Goal: Transaction & Acquisition: Purchase product/service

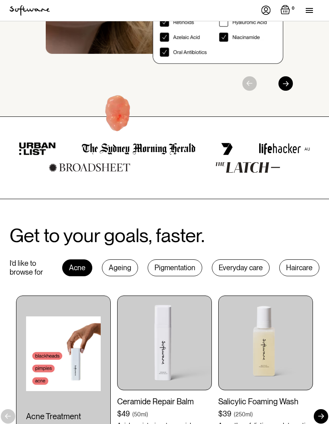
scroll to position [316, 0]
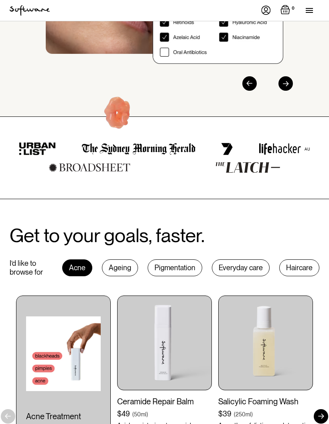
click at [122, 259] on div "Ageing" at bounding box center [120, 267] width 36 height 17
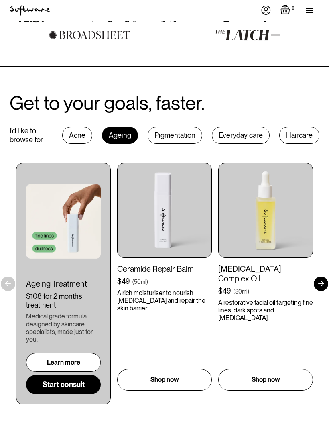
scroll to position [449, 0]
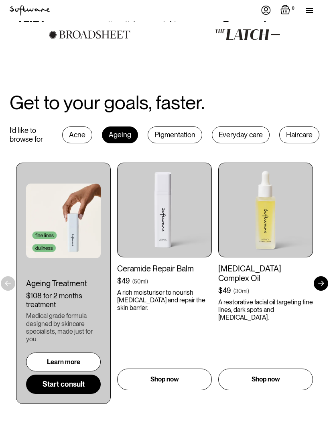
click at [326, 276] on div at bounding box center [321, 283] width 14 height 14
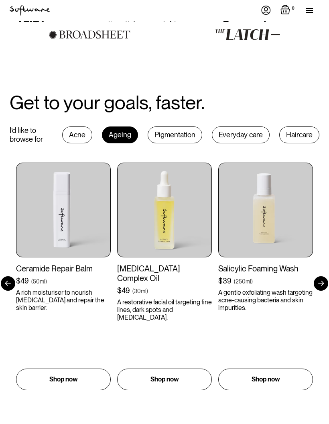
click at [325, 276] on div at bounding box center [321, 283] width 14 height 14
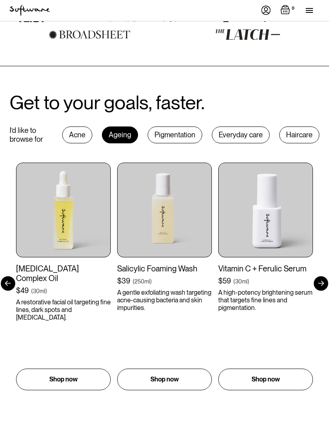
click at [325, 276] on div at bounding box center [321, 283] width 14 height 14
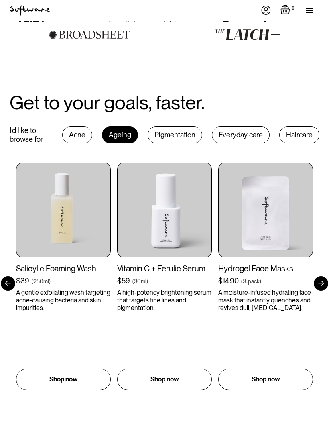
click at [325, 276] on div at bounding box center [321, 283] width 14 height 14
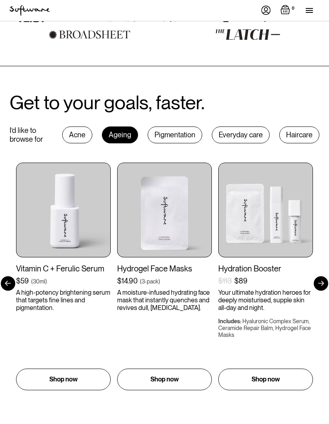
click at [325, 276] on div at bounding box center [321, 283] width 14 height 14
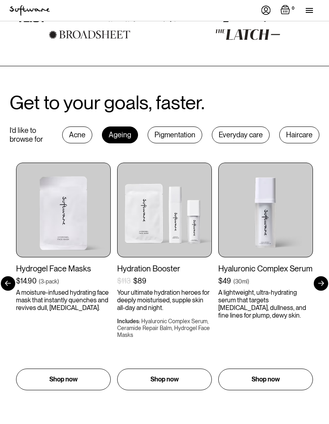
click at [317, 276] on div at bounding box center [321, 283] width 14 height 14
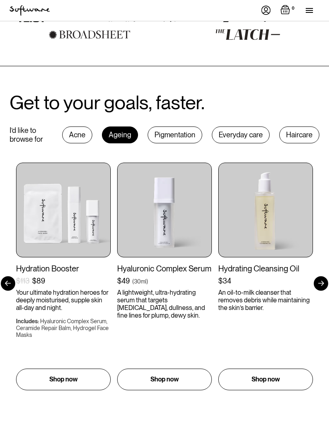
click at [325, 276] on div at bounding box center [321, 283] width 14 height 14
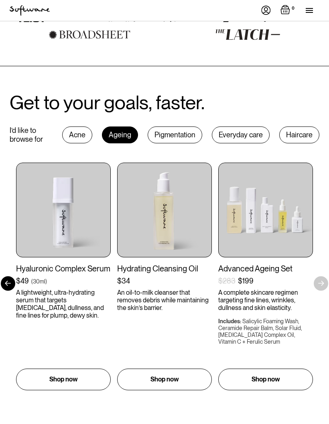
click at [327, 268] on div "Get to your goals, faster. I’d like to browse for Acne Ageing Pigmentation Ever…" at bounding box center [164, 248] width 329 height 312
click at [165, 195] on img at bounding box center [164, 210] width 95 height 95
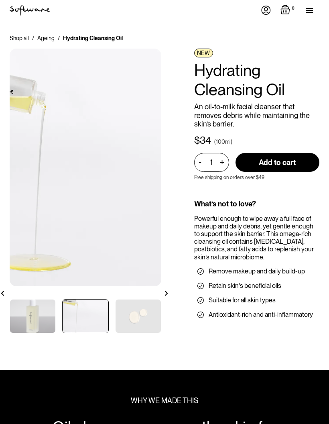
click at [87, 311] on img at bounding box center [85, 316] width 45 height 33
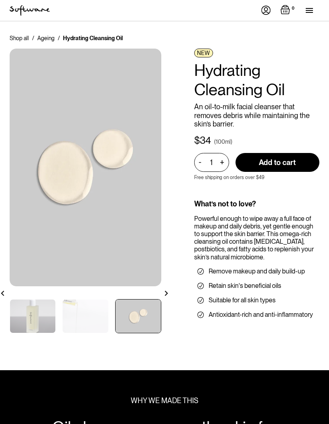
click at [142, 313] on img at bounding box center [138, 316] width 45 height 33
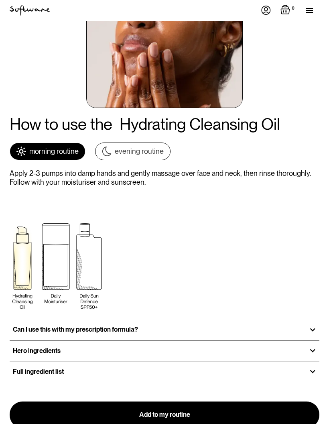
scroll to position [1088, 0]
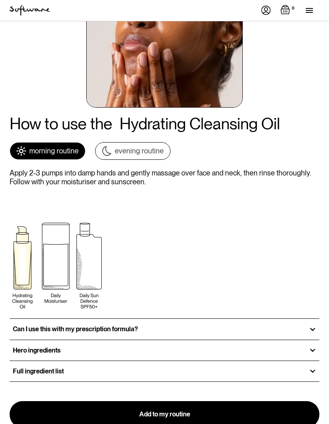
click at [313, 326] on div at bounding box center [312, 329] width 7 height 7
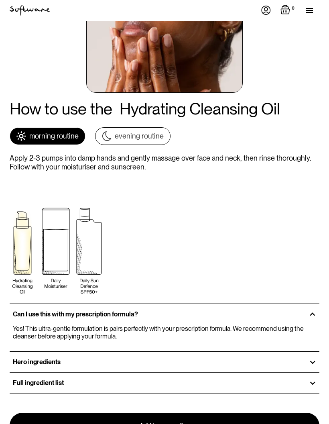
scroll to position [1107, 0]
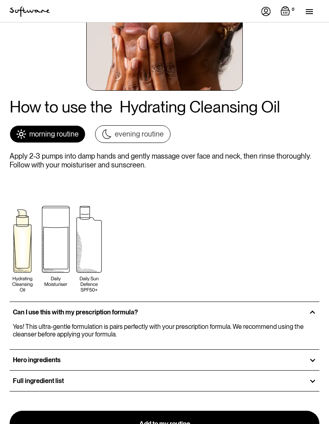
click at [310, 355] on div at bounding box center [312, 358] width 7 height 7
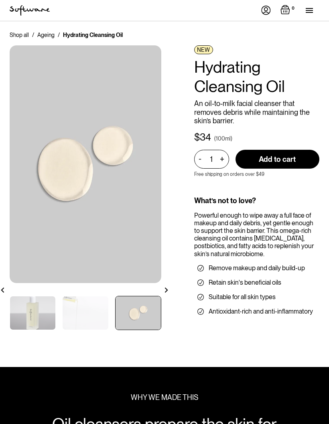
scroll to position [0, 0]
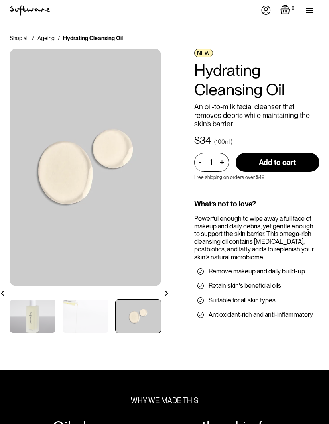
click at [284, 160] on input "Add to cart" at bounding box center [278, 162] width 84 height 19
type input "Add to cart"
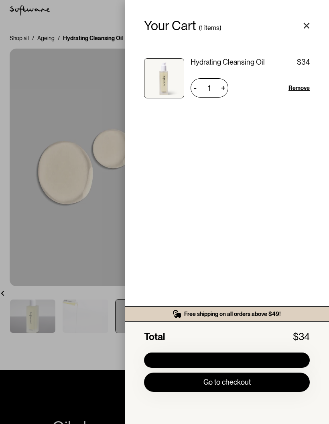
click at [82, 76] on div "Your Cart ( 1 items) Hydrating Cleansing Oil $34 $34 1 + - Remove Free shipping…" at bounding box center [164, 212] width 329 height 424
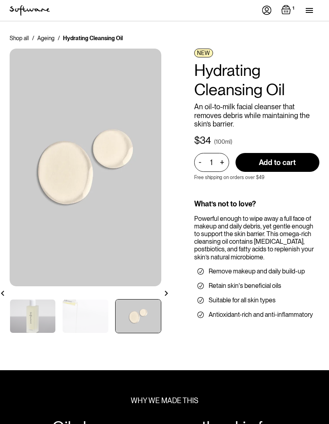
click at [53, 35] on link "Ageing" at bounding box center [45, 38] width 17 height 8
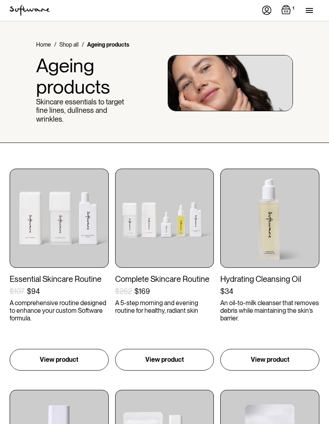
click at [73, 43] on link "Shop all" at bounding box center [68, 45] width 19 height 8
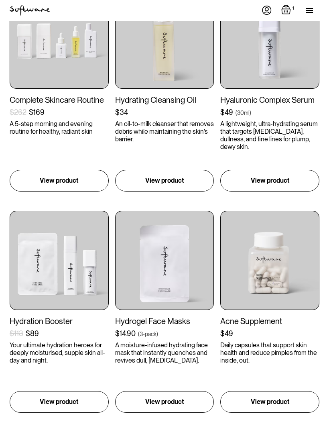
scroll to position [401, 0]
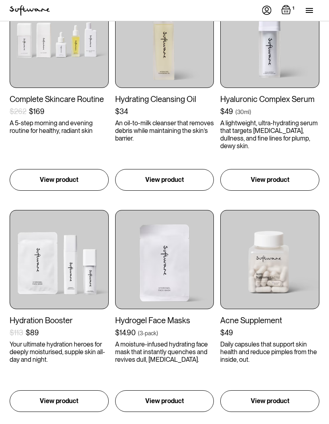
click at [280, 256] on img at bounding box center [270, 259] width 99 height 99
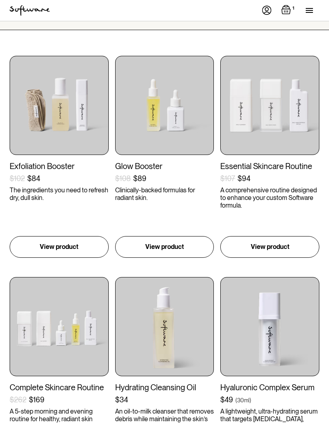
scroll to position [112, 0]
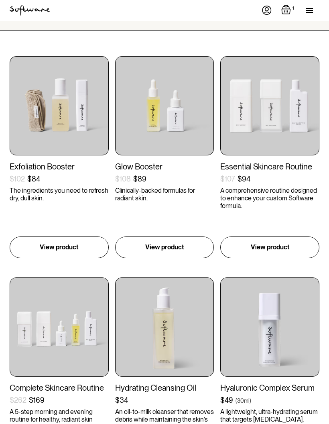
click at [275, 101] on img at bounding box center [270, 105] width 99 height 99
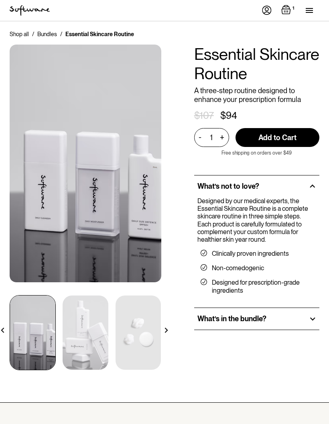
scroll to position [4, 0]
click at [308, 315] on div "What’s in the bundle?" at bounding box center [256, 319] width 125 height 22
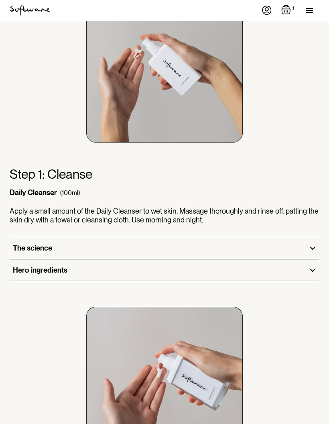
scroll to position [649, 0]
click at [315, 245] on div at bounding box center [312, 248] width 7 height 7
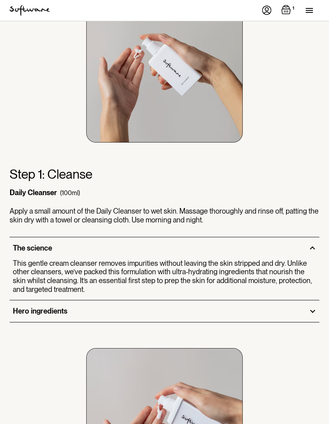
click at [313, 302] on div "Hero ingredients" at bounding box center [165, 311] width 310 height 22
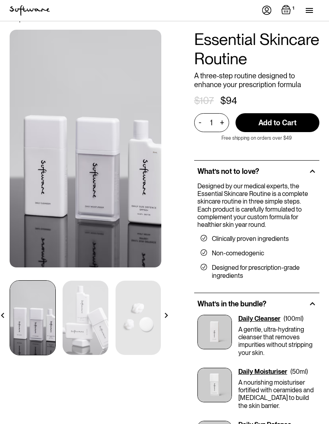
scroll to position [0, 0]
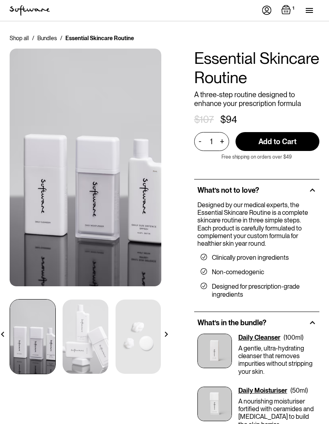
click at [22, 33] on div "Shop all / Bundles / Essential Skincare Routine All hair products / Essential S…" at bounding box center [164, 286] width 329 height 531
click at [23, 36] on link "Shop all" at bounding box center [19, 38] width 19 height 8
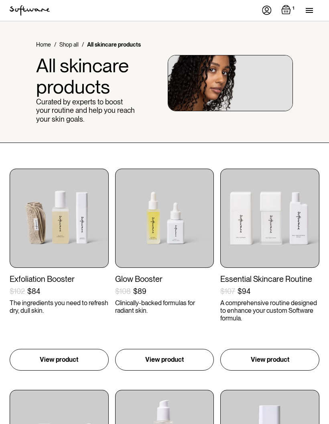
click at [182, 230] on img at bounding box center [164, 218] width 99 height 99
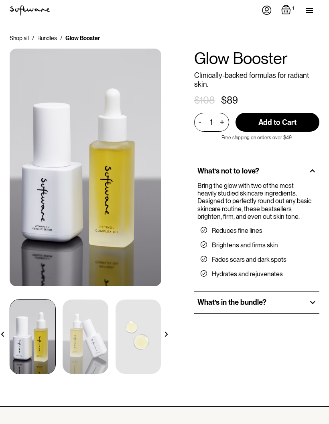
click at [310, 302] on div at bounding box center [312, 302] width 7 height 7
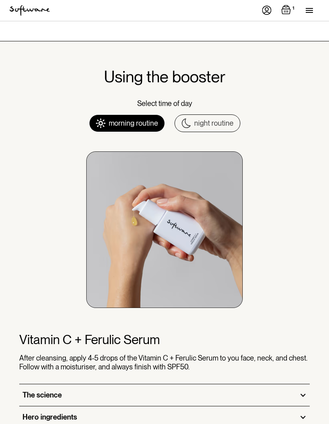
scroll to position [447, 0]
click at [302, 385] on div "The science" at bounding box center [164, 396] width 291 height 22
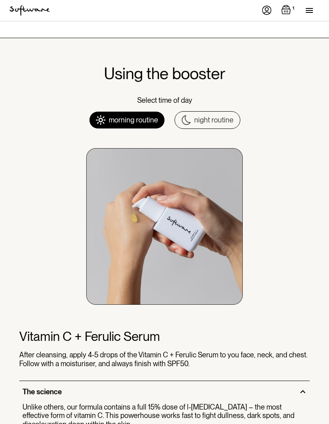
scroll to position [451, 0]
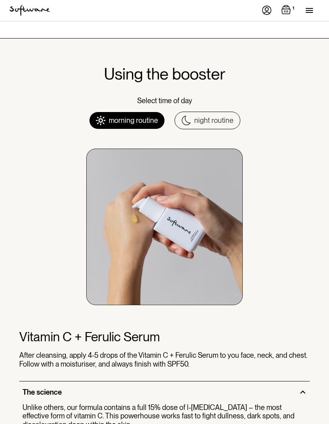
click at [215, 116] on div "night routine" at bounding box center [213, 120] width 39 height 9
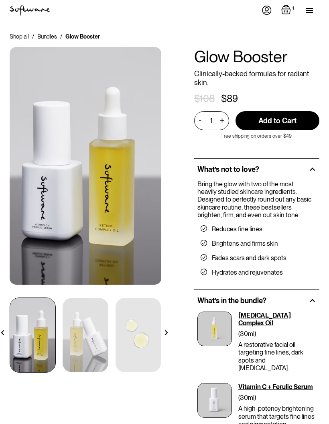
scroll to position [0, 0]
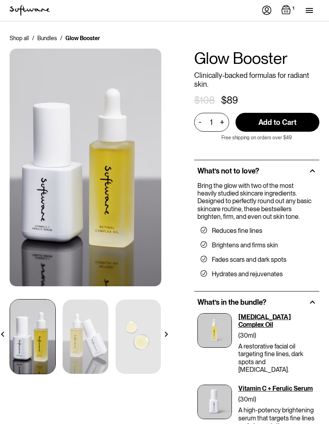
click at [280, 120] on input "Add to Cart" at bounding box center [278, 122] width 84 height 19
type input "Add to Cart"
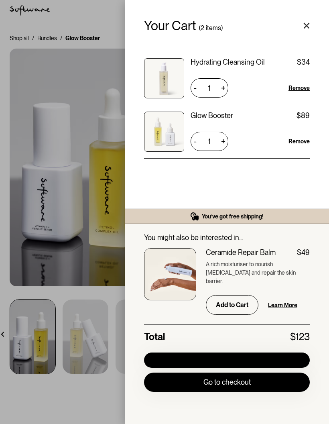
click at [21, 84] on div "Your Cart ( 2 items) Hydrating Cleansing Oil $34 $34 1 + - Remove Glow Booster …" at bounding box center [164, 212] width 329 height 424
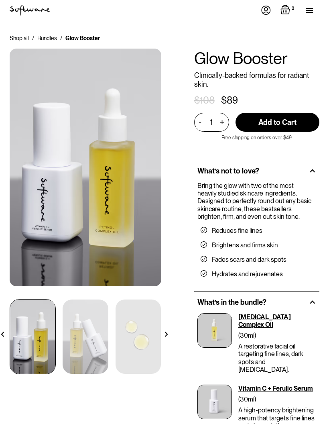
click at [21, 41] on link "Shop all" at bounding box center [19, 38] width 19 height 8
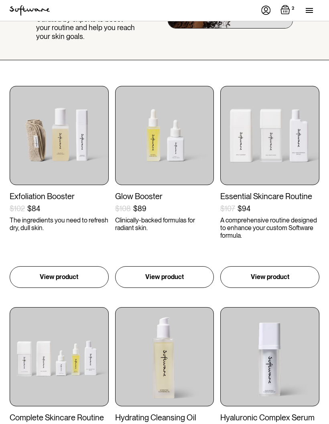
scroll to position [81, 0]
